Goal: Transaction & Acquisition: Purchase product/service

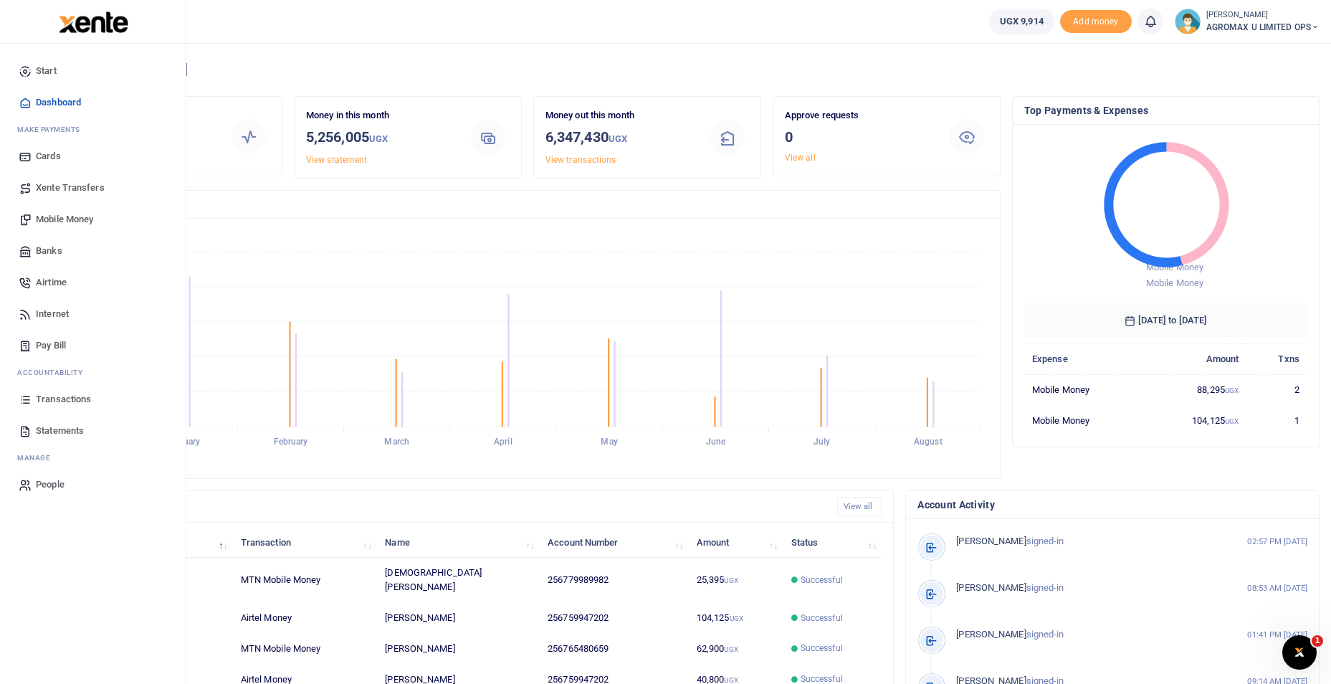
click at [57, 257] on span "Banks" at bounding box center [49, 251] width 27 height 14
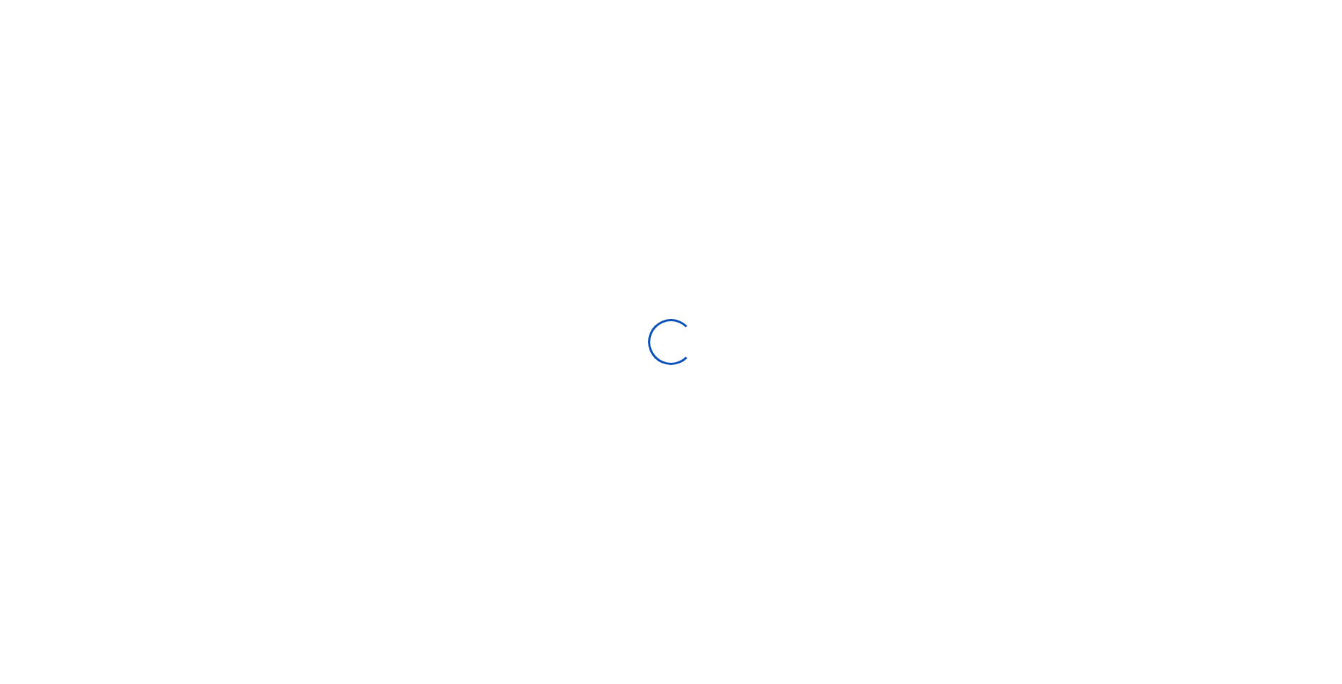
select select
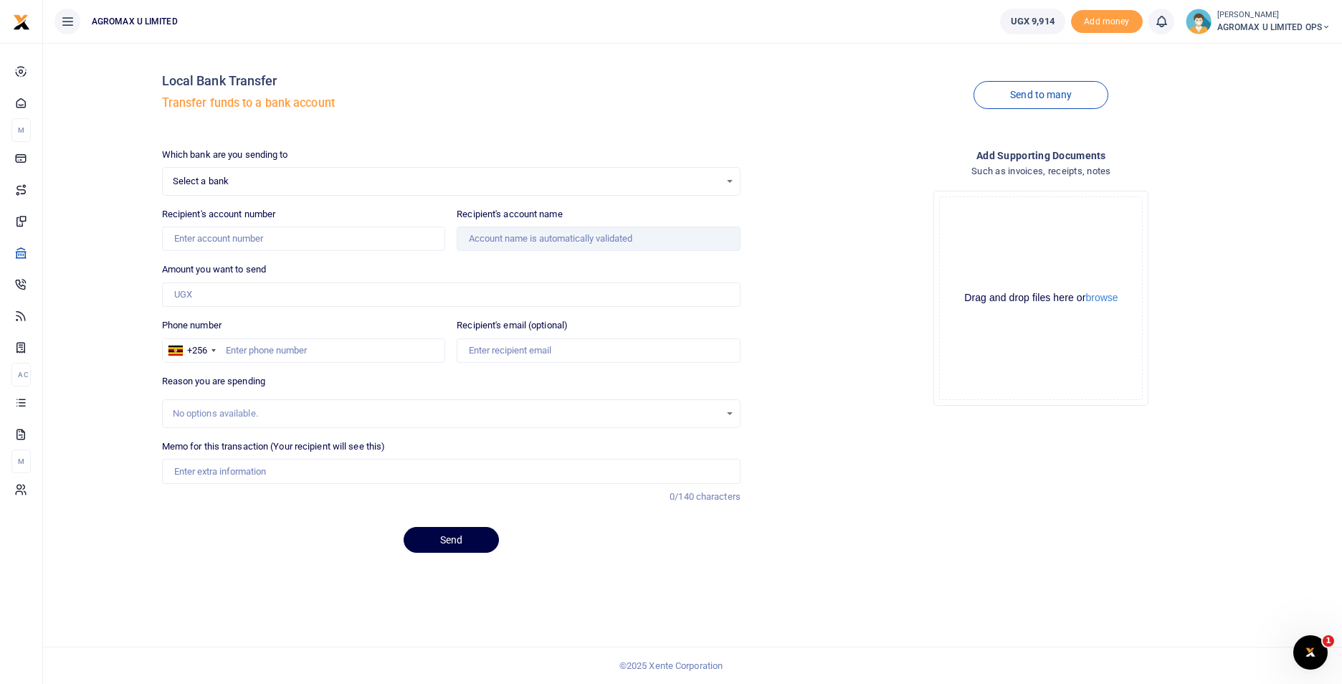
click at [218, 180] on span "Select a bank" at bounding box center [446, 181] width 547 height 14
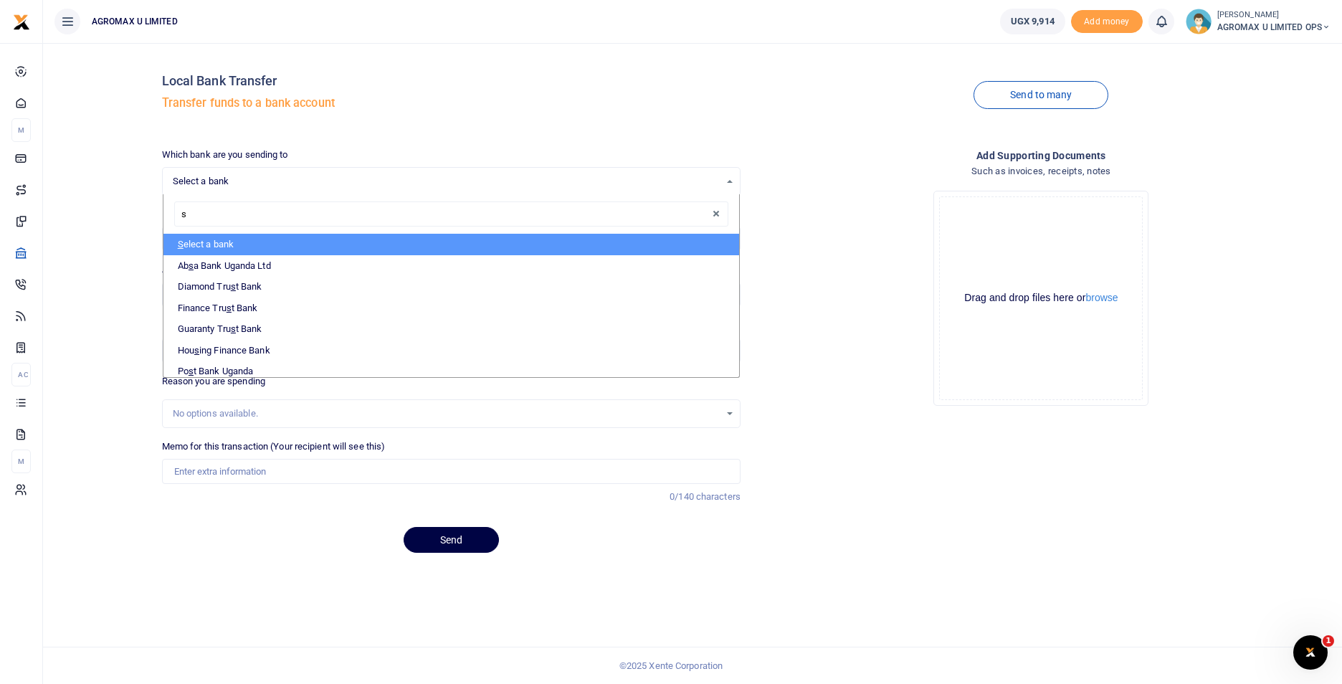
type input "st"
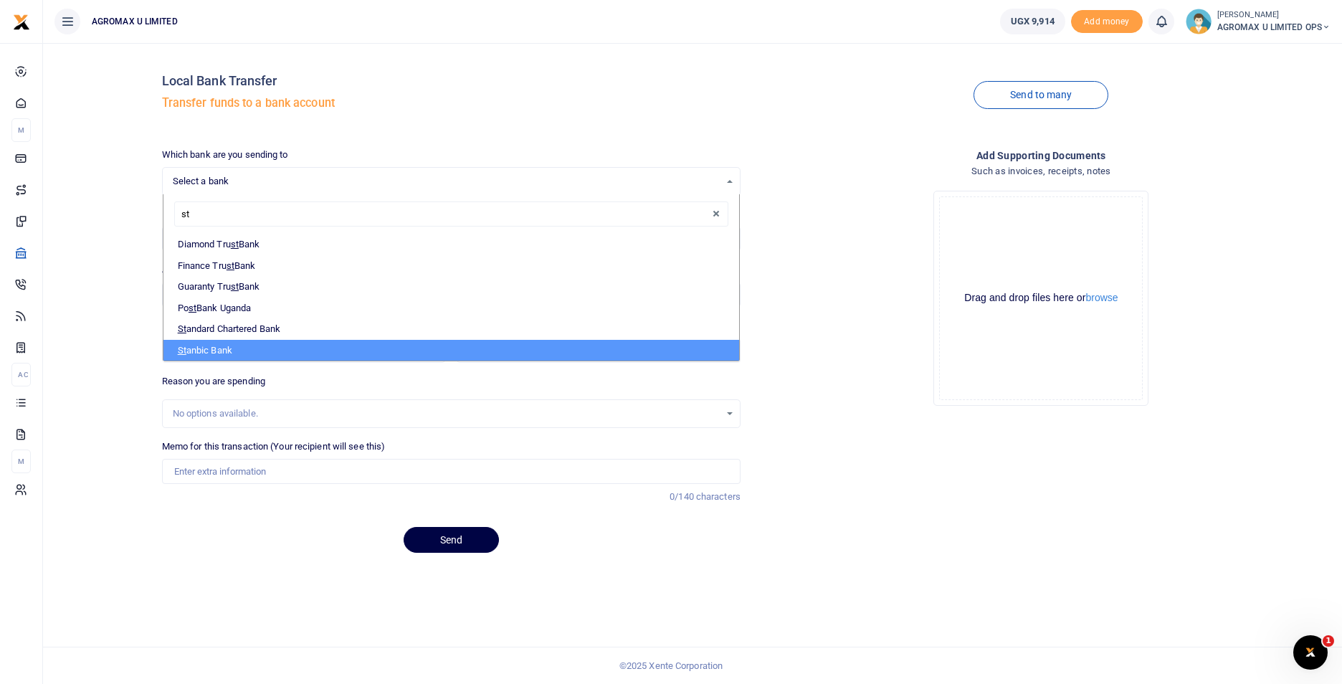
click at [223, 348] on li "St anbic Bank" at bounding box center [450, 351] width 575 height 22
select select "STANBIC"
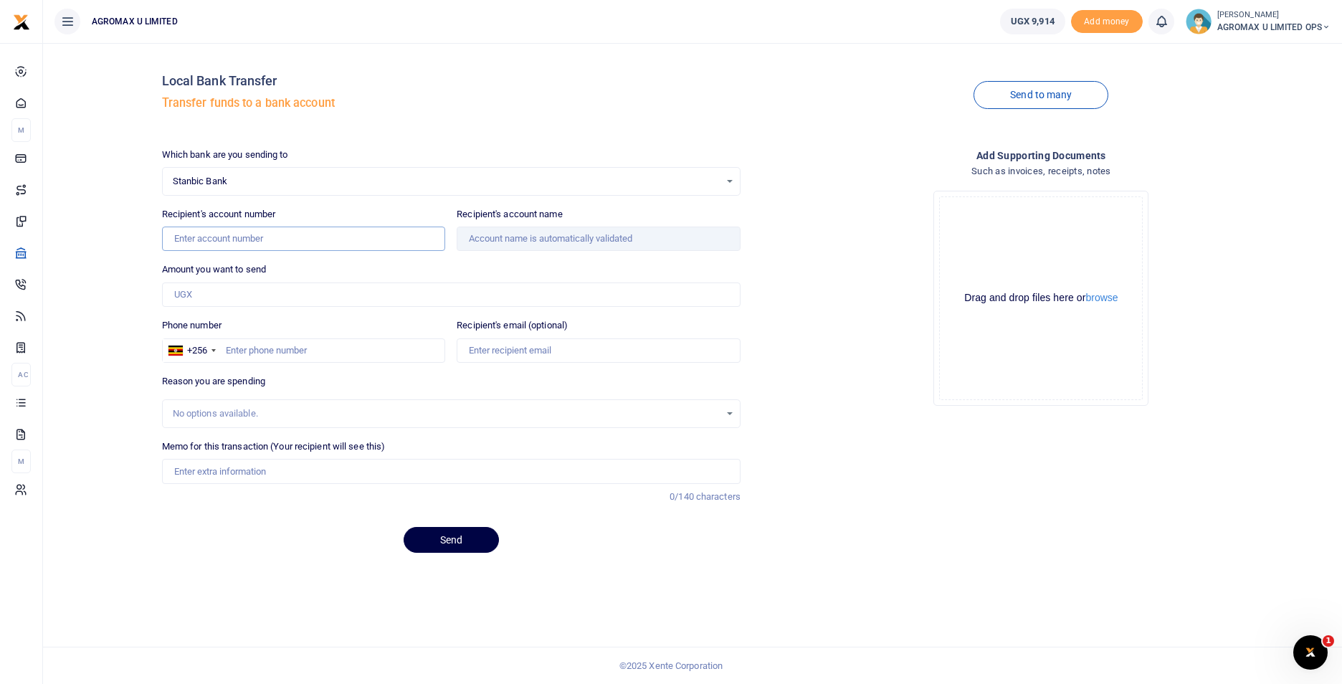
click at [222, 237] on input "Recipient's account number" at bounding box center [304, 238] width 284 height 24
type input "9030005852683"
click at [421, 287] on input "Amount you want to send" at bounding box center [451, 294] width 578 height 24
type input "Totalenergies Marketing Uganda Limited"
type input "94,400"
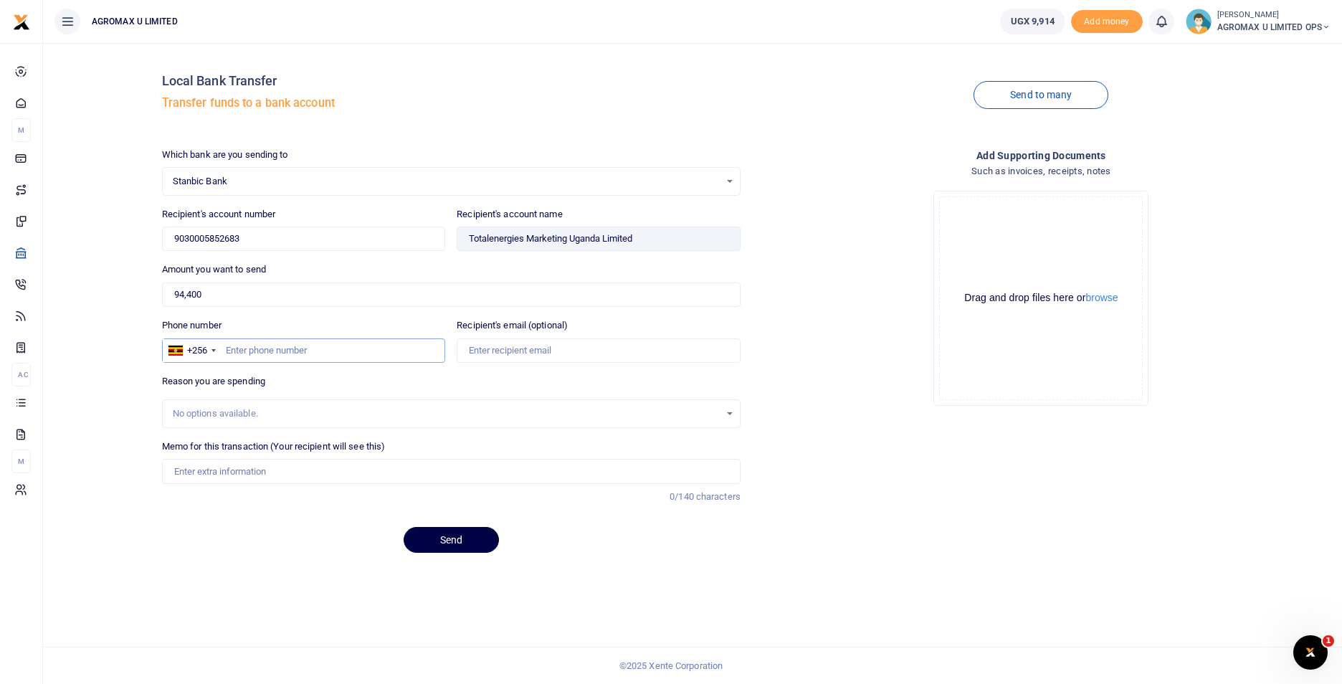
click at [262, 342] on input "Phone number" at bounding box center [304, 350] width 284 height 24
type input "783631960"
click at [513, 358] on input "Recipient's email (optional)" at bounding box center [599, 350] width 284 height 24
type input "accounts@agromaxug.com"
click at [251, 479] on input "operations paye" at bounding box center [451, 471] width 578 height 24
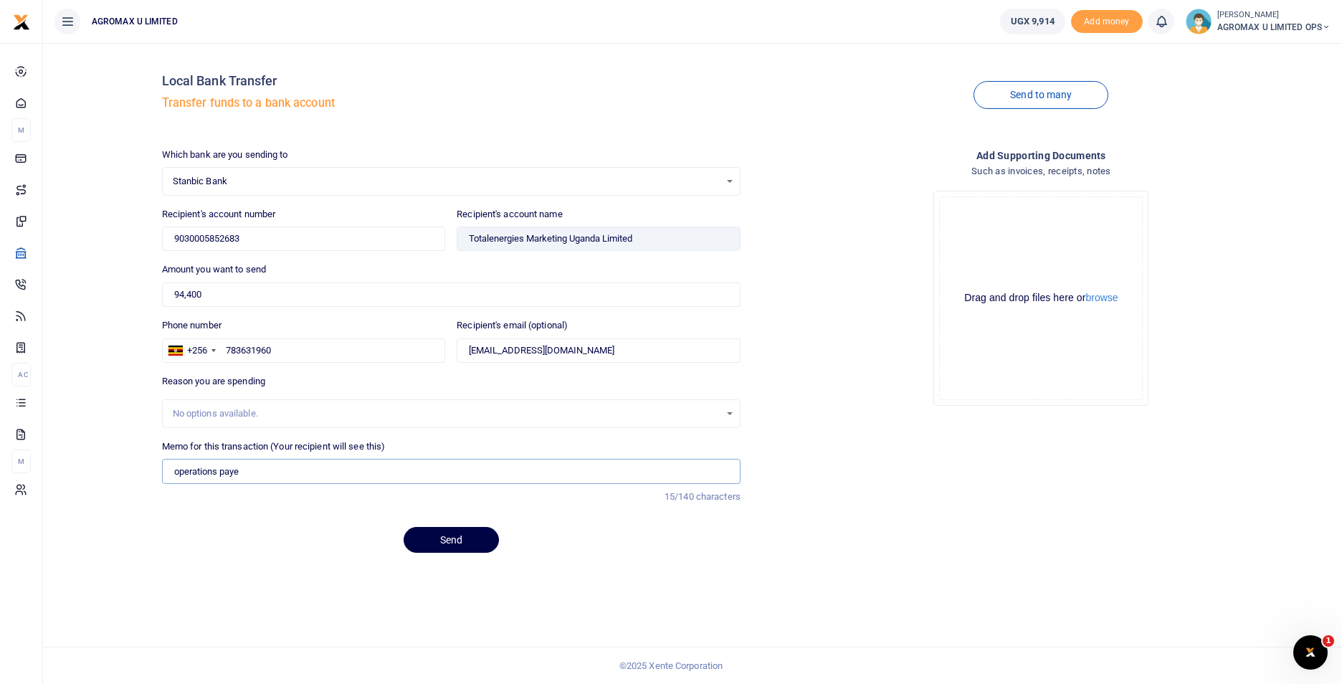
drag, startPoint x: 251, startPoint y: 479, endPoint x: 172, endPoint y: 479, distance: 78.8
click at [172, 479] on input "operations paye" at bounding box center [451, 471] width 578 height 24
type input "Agromax total cards"
click at [469, 542] on button "Send" at bounding box center [450, 540] width 95 height 26
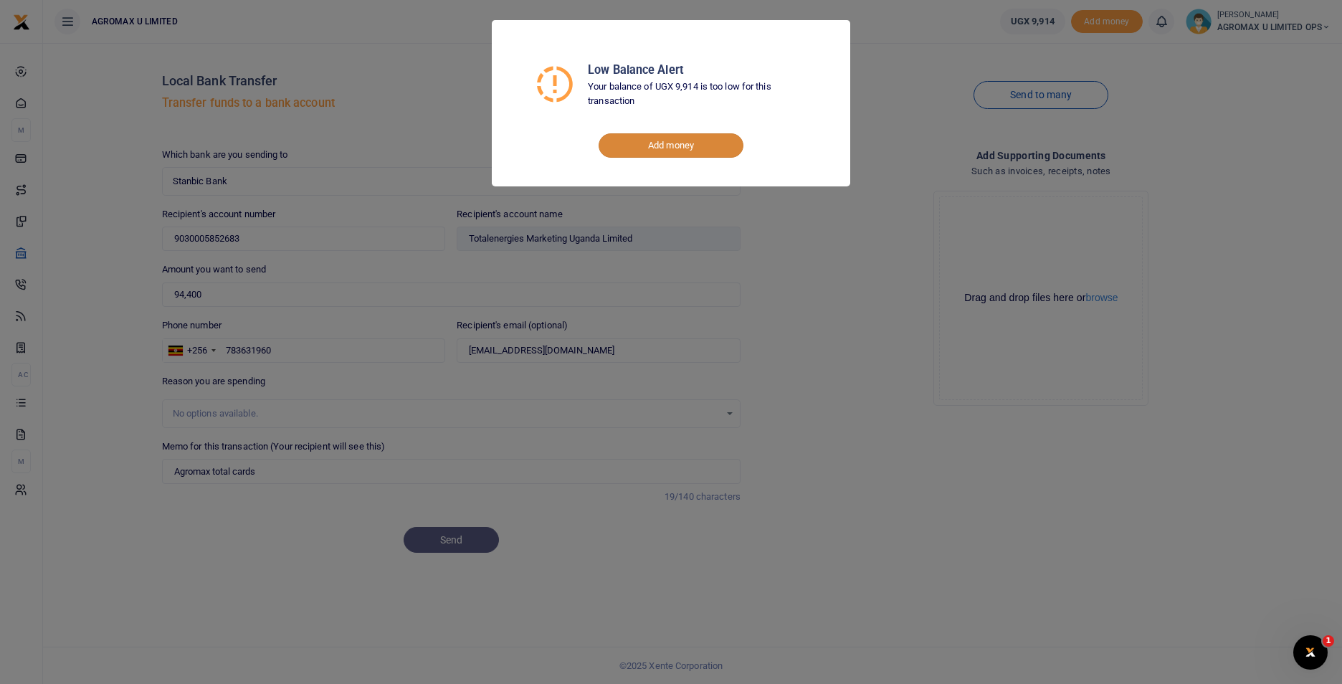
click at [659, 147] on link "Add money" at bounding box center [670, 145] width 145 height 24
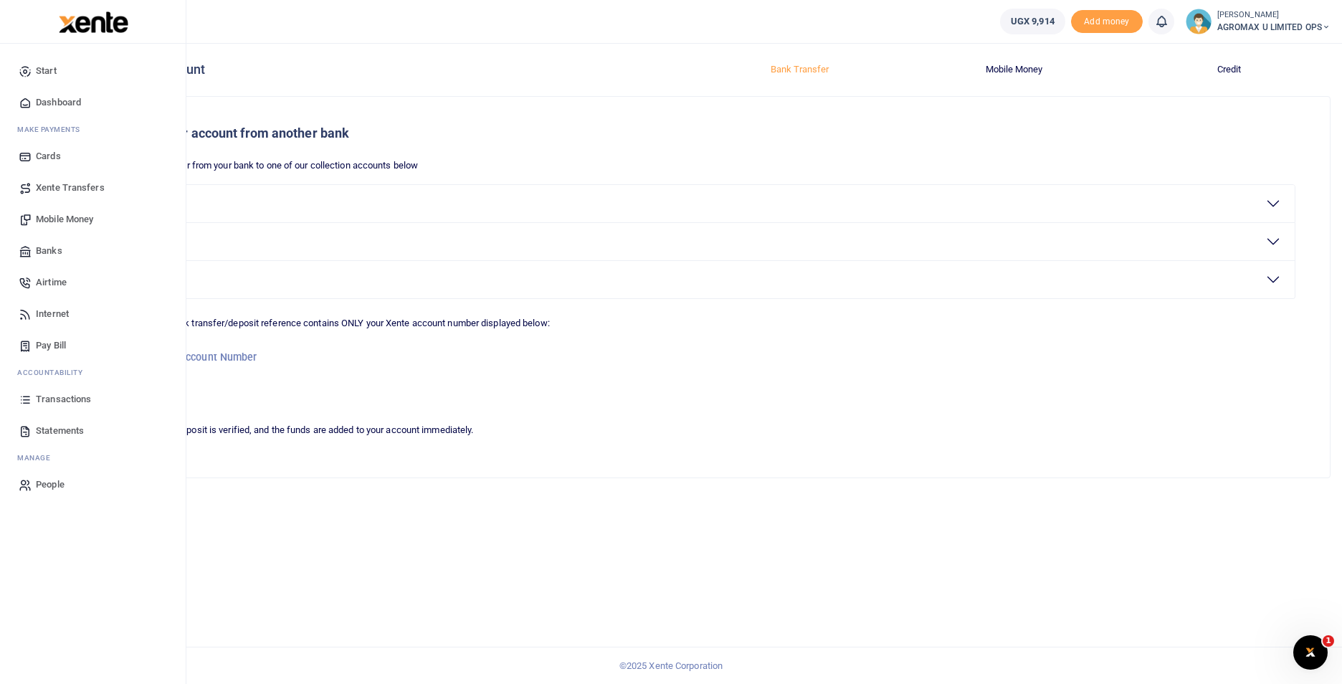
click at [52, 104] on span "Dashboard" at bounding box center [58, 102] width 45 height 14
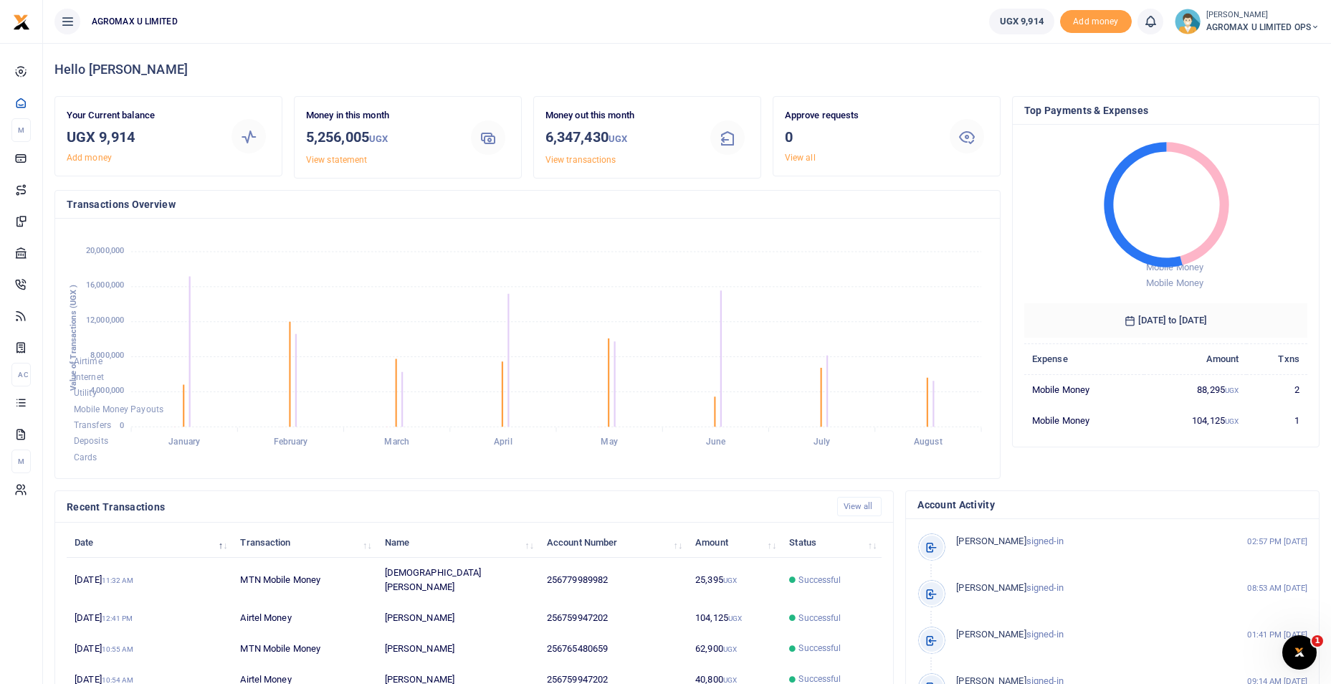
scroll to position [191, 273]
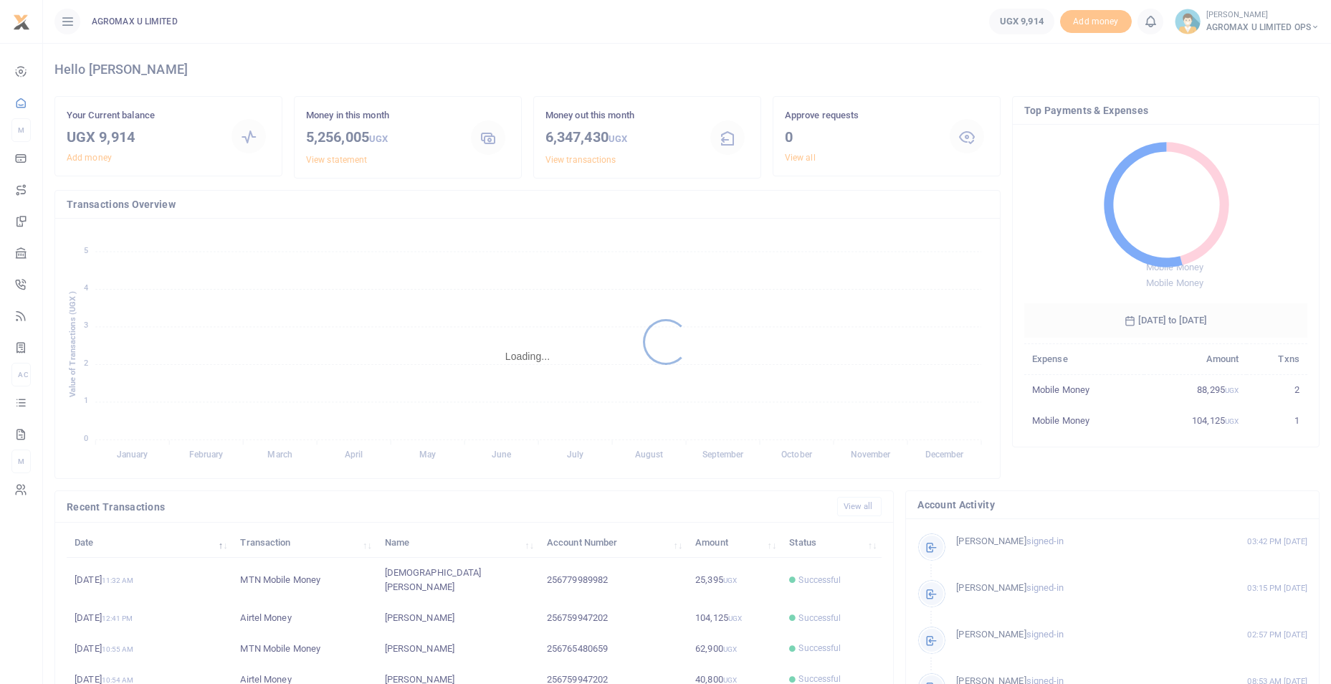
scroll to position [11, 11]
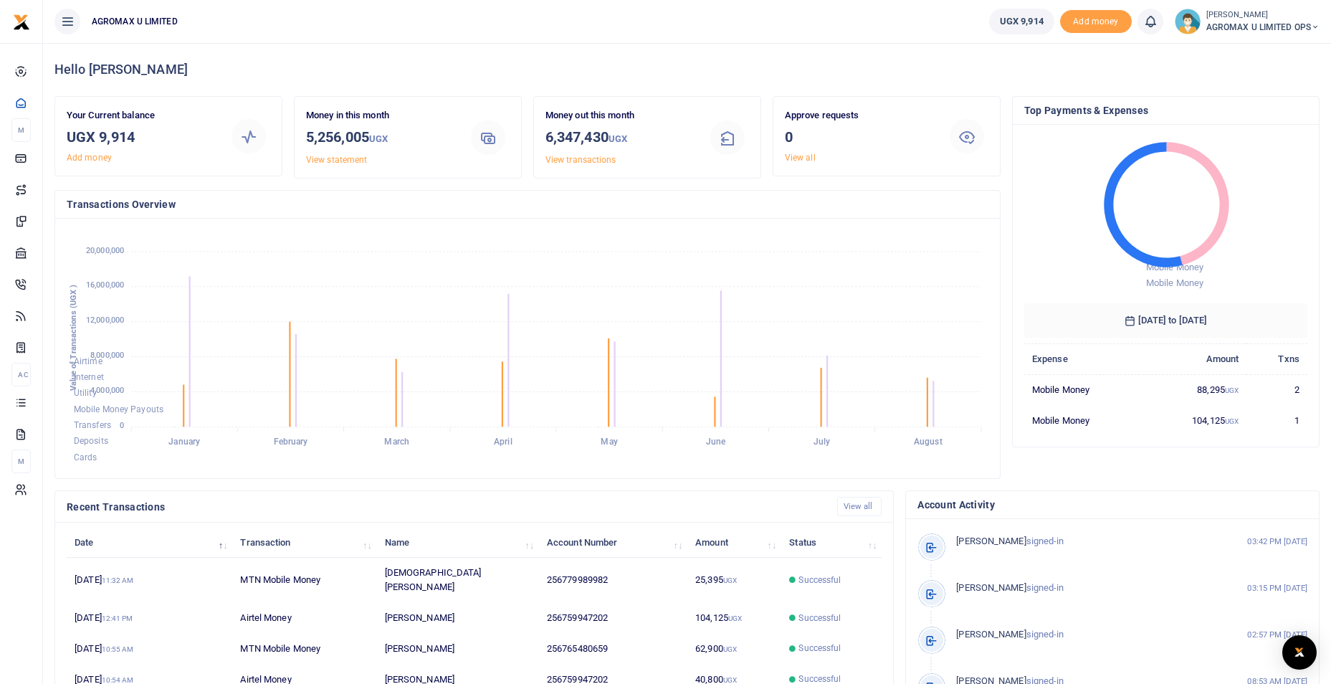
click at [1317, 27] on icon at bounding box center [1315, 27] width 9 height 10
click at [1257, 56] on link "Switch accounts" at bounding box center [1264, 52] width 113 height 20
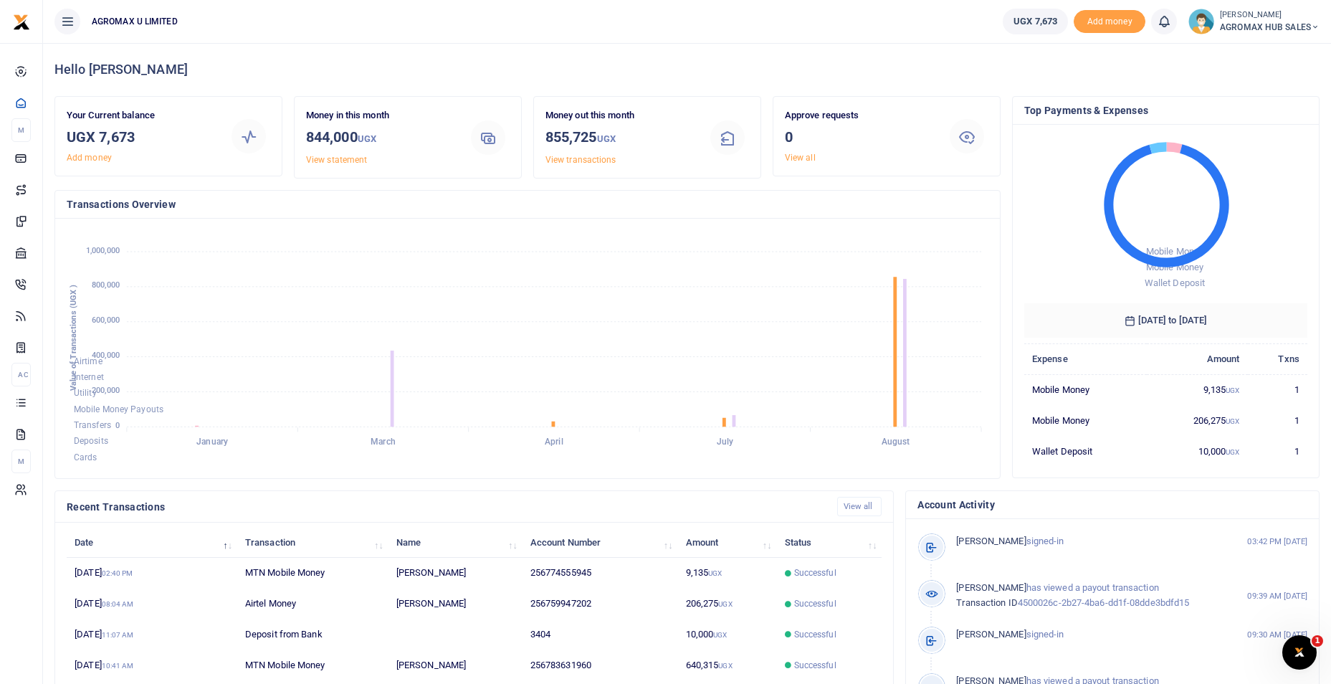
click at [1317, 27] on icon at bounding box center [1315, 27] width 9 height 10
click at [1296, 60] on link "Switch accounts" at bounding box center [1263, 52] width 113 height 20
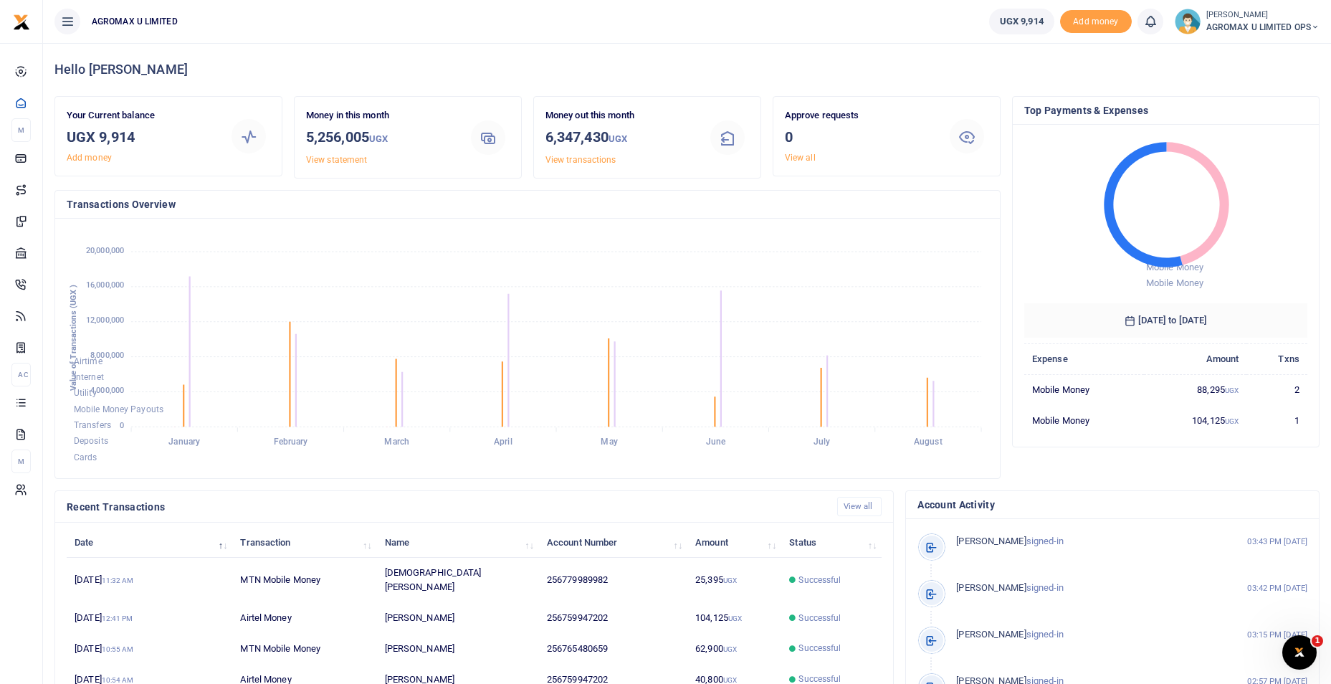
click at [1315, 27] on icon at bounding box center [1315, 27] width 9 height 10
click at [1284, 50] on link "Switch accounts" at bounding box center [1264, 52] width 113 height 20
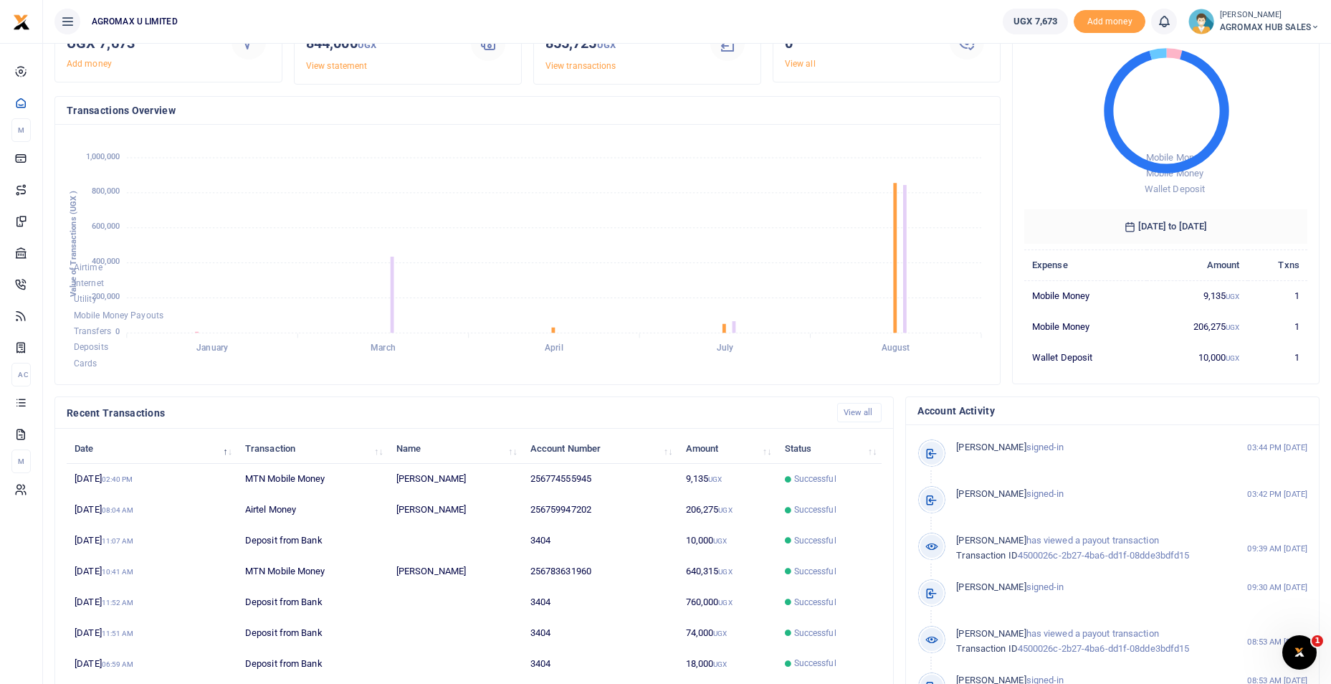
scroll to position [173, 0]
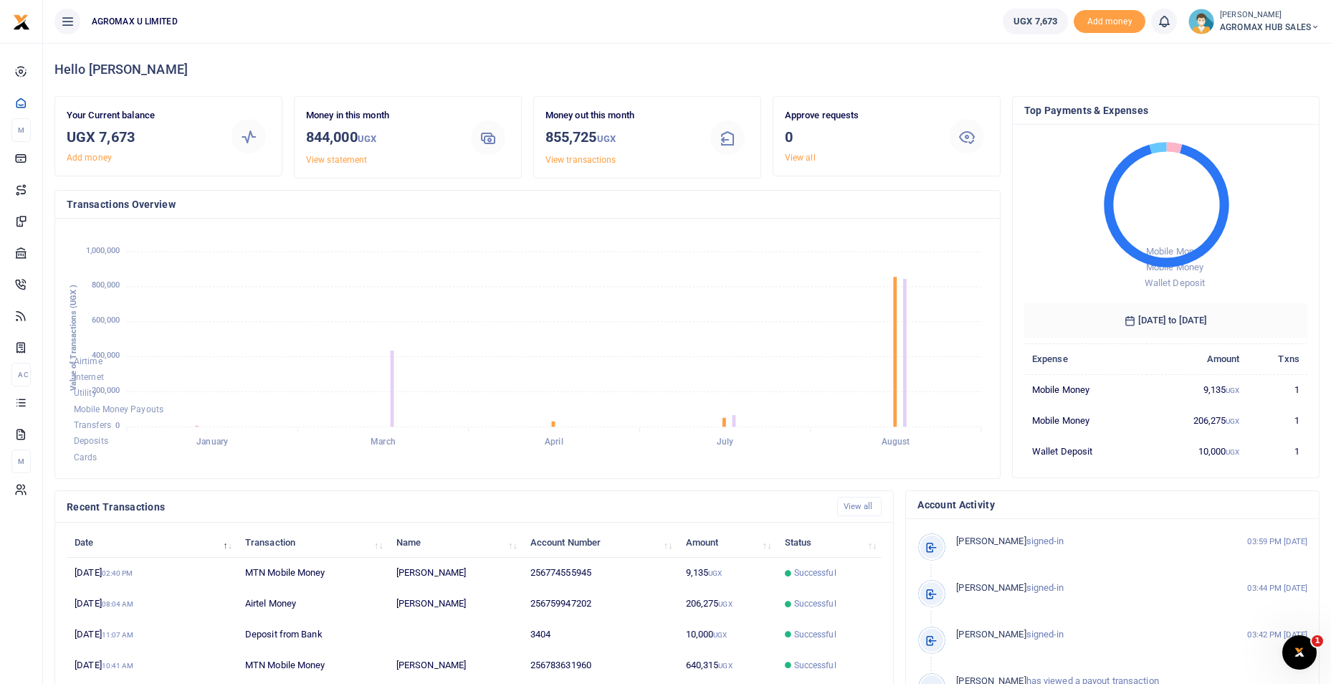
click at [1311, 30] on icon at bounding box center [1315, 27] width 9 height 10
click at [1283, 46] on link "Switch accounts" at bounding box center [1263, 52] width 113 height 20
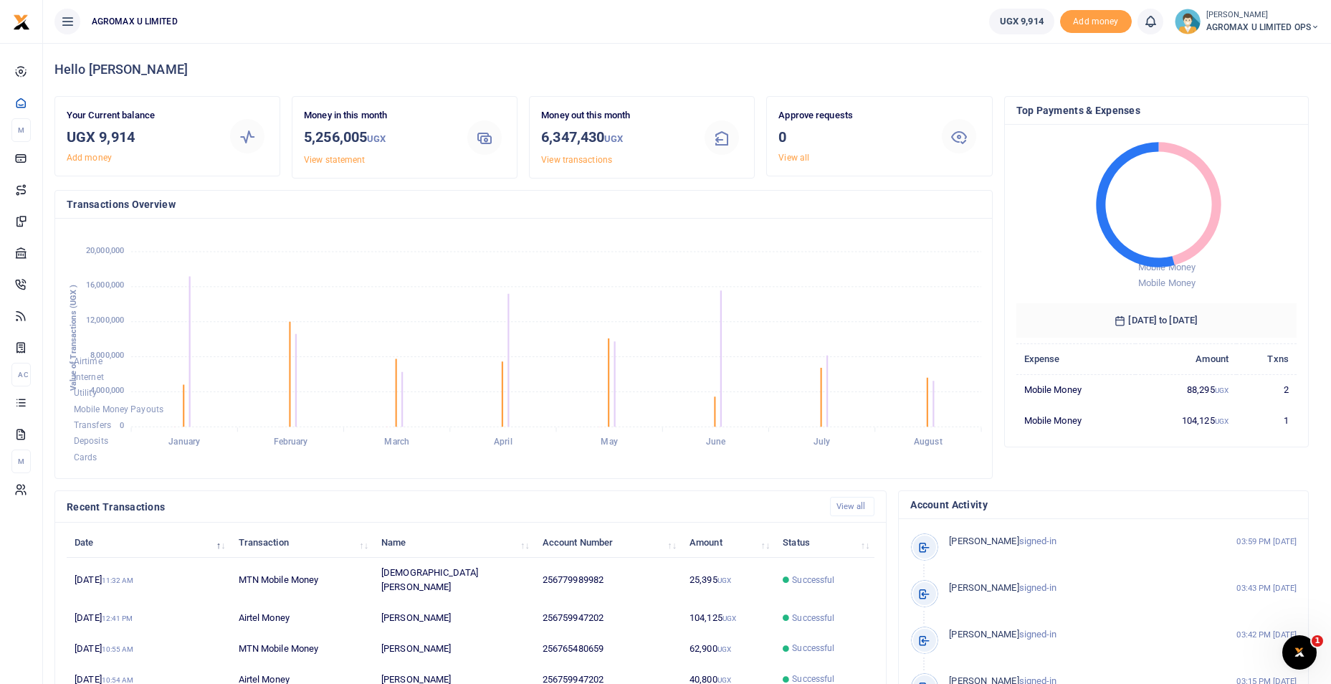
scroll to position [11, 11]
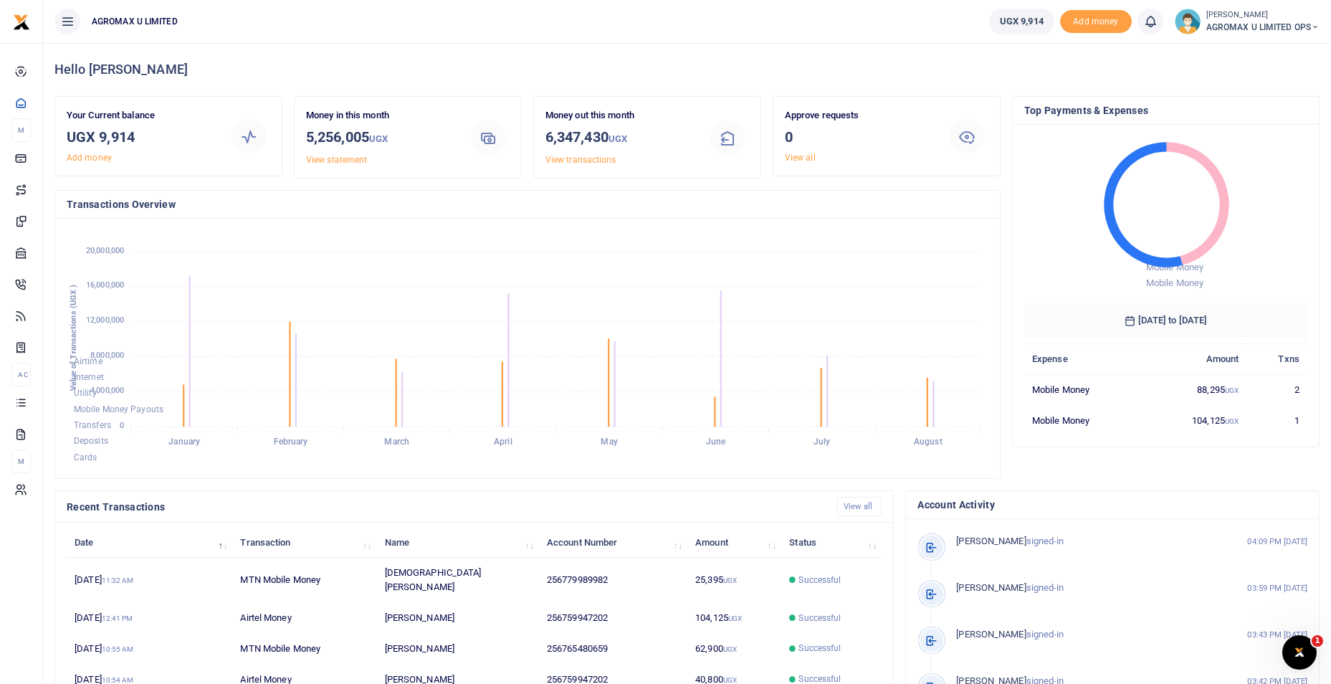
click at [1314, 28] on icon at bounding box center [1315, 27] width 9 height 10
click at [1236, 50] on link "Switch accounts" at bounding box center [1264, 52] width 113 height 20
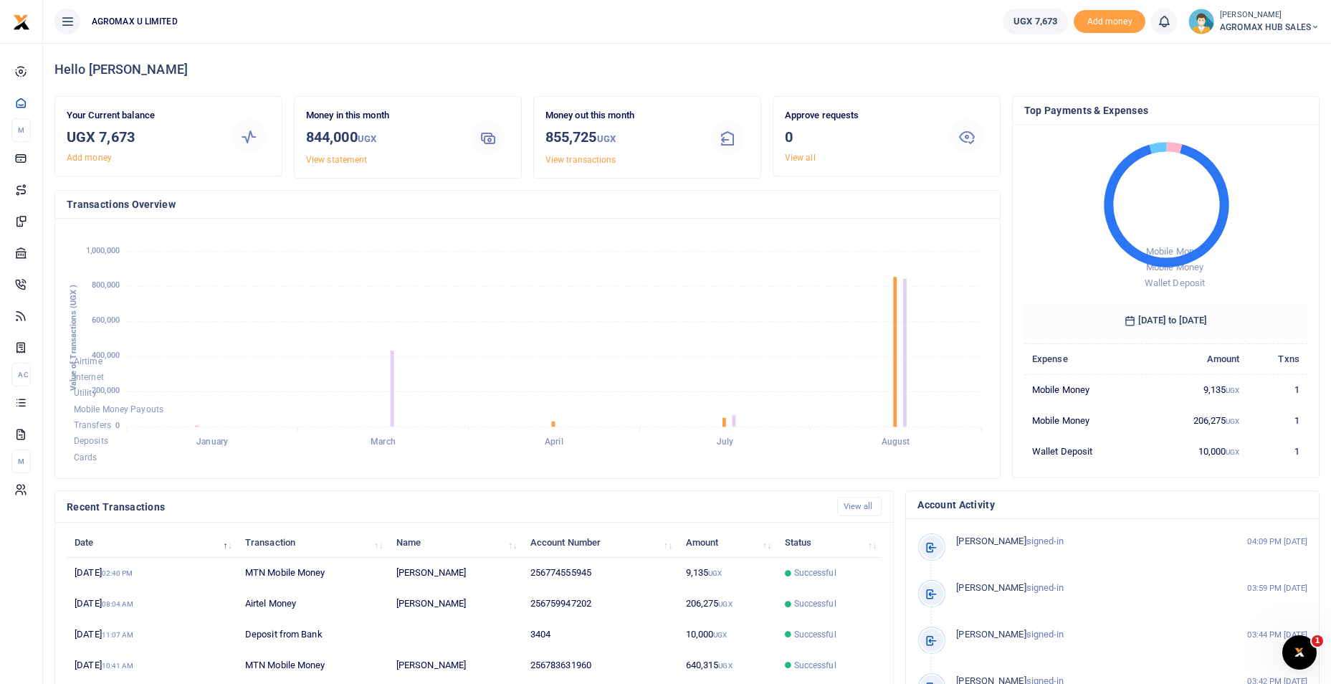
click at [1313, 27] on icon at bounding box center [1315, 27] width 9 height 10
click at [1259, 52] on link "Switch accounts" at bounding box center [1263, 52] width 113 height 20
